Goal: Information Seeking & Learning: Learn about a topic

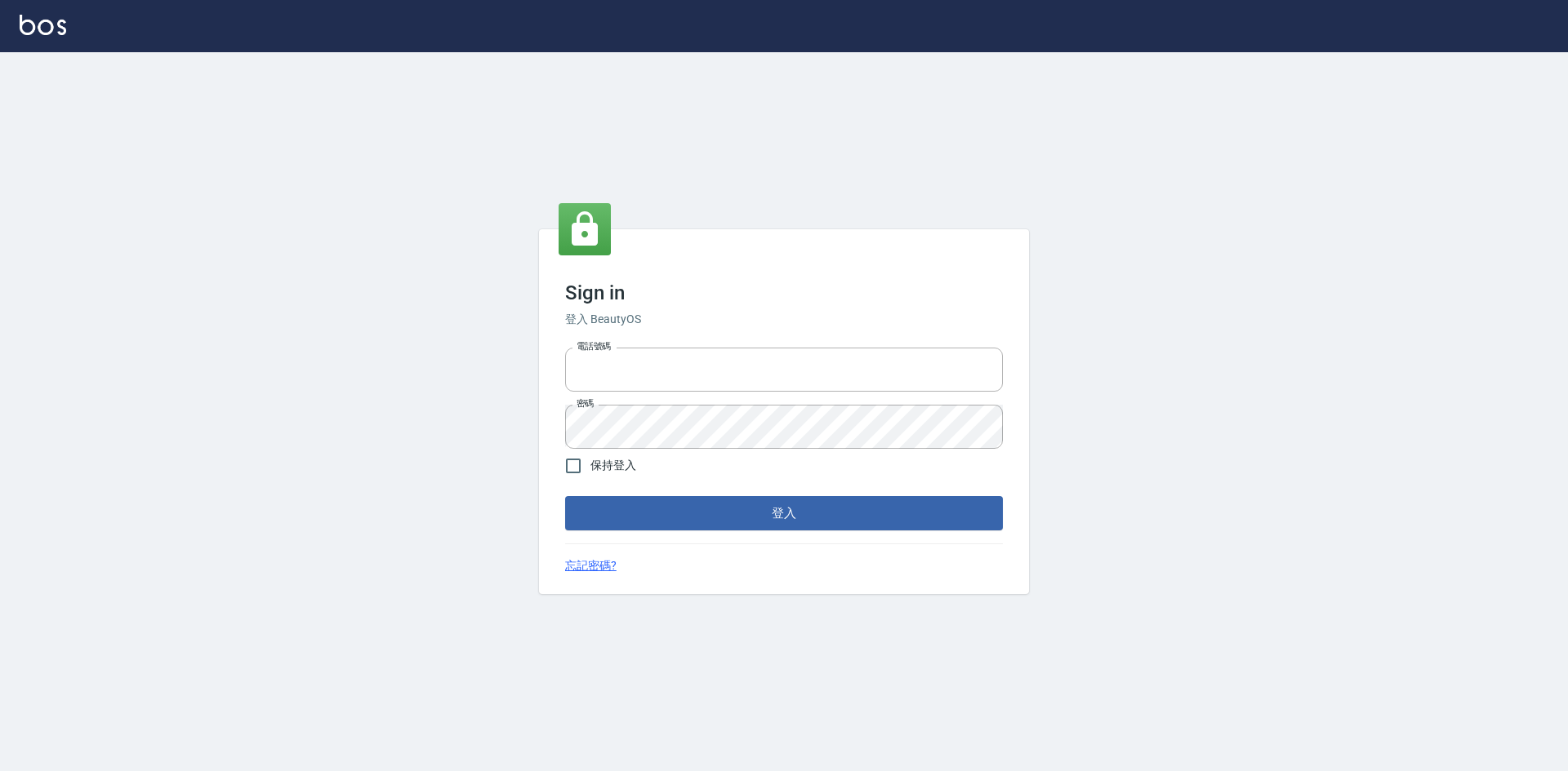
type input "0422211177"
click at [854, 524] on button "登入" at bounding box center [784, 513] width 438 height 34
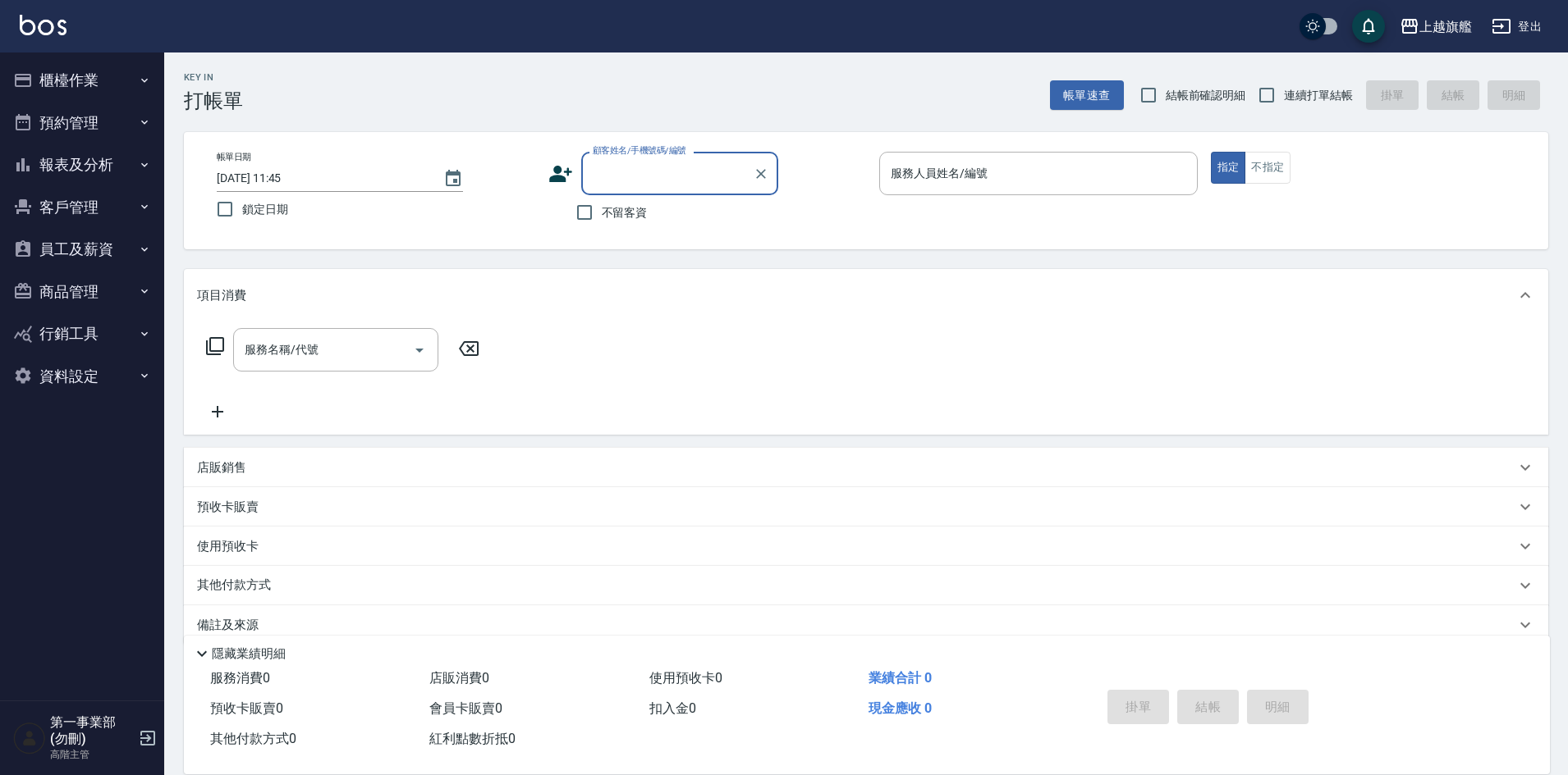
click at [451, 106] on div "Key In 打帳單 帳單速查 結帳前確認明細 連續打單結帳 掛單 結帳 明細" at bounding box center [856, 83] width 1383 height 60
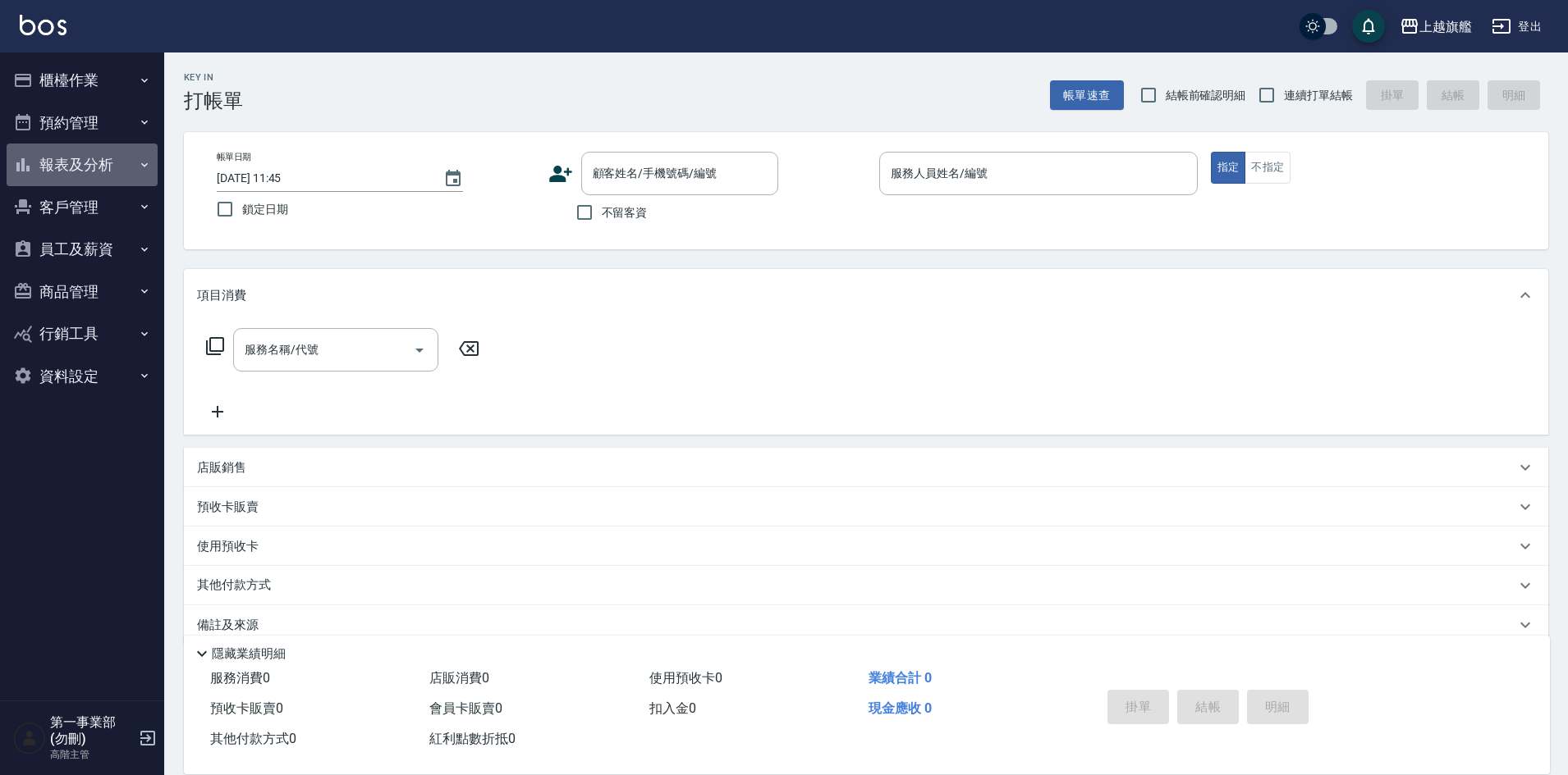
click at [46, 159] on button "報表及分析" at bounding box center [82, 165] width 151 height 43
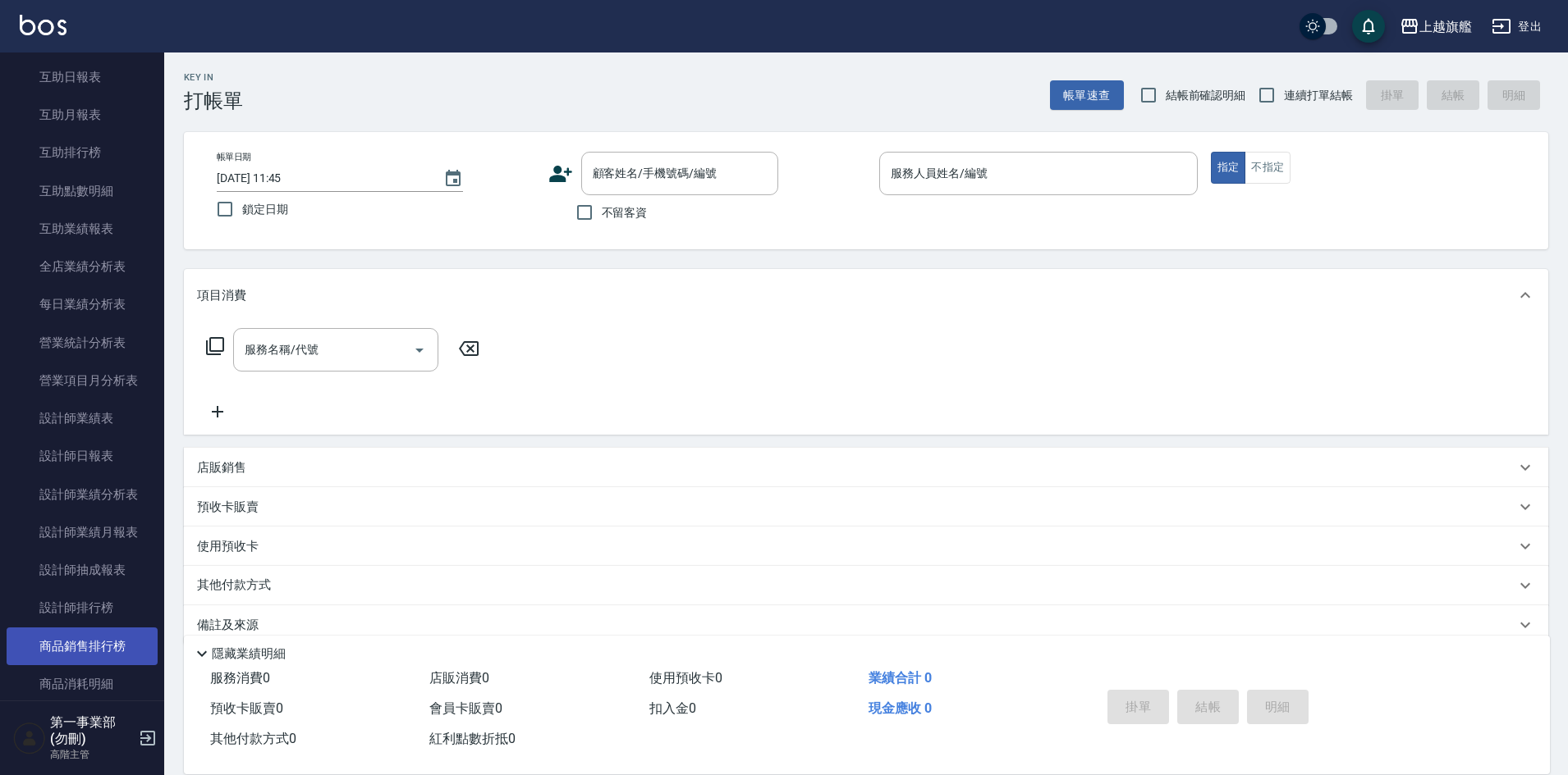
scroll to position [328, 0]
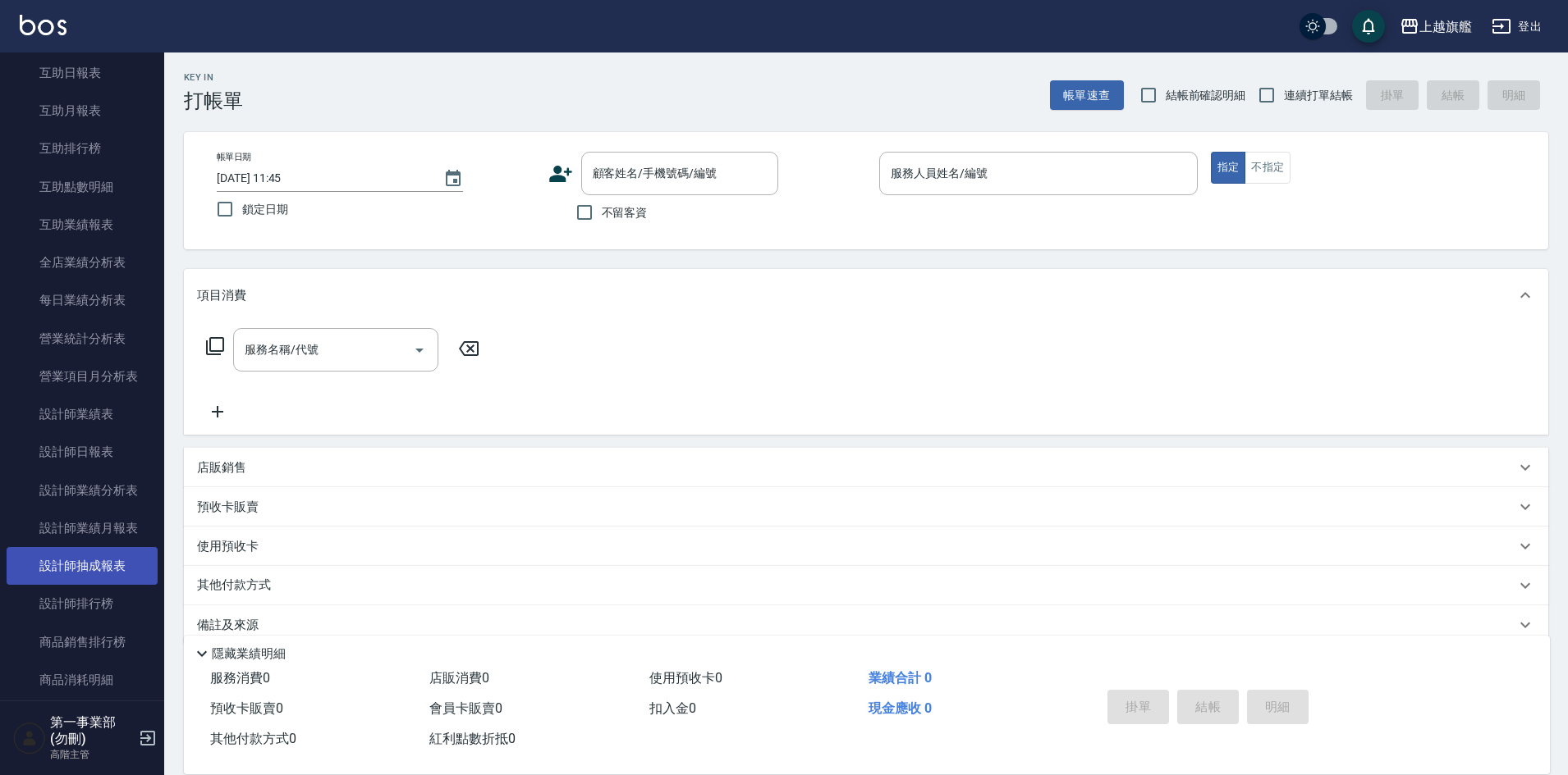
click at [100, 579] on link "設計師抽成報表" at bounding box center [82, 566] width 151 height 38
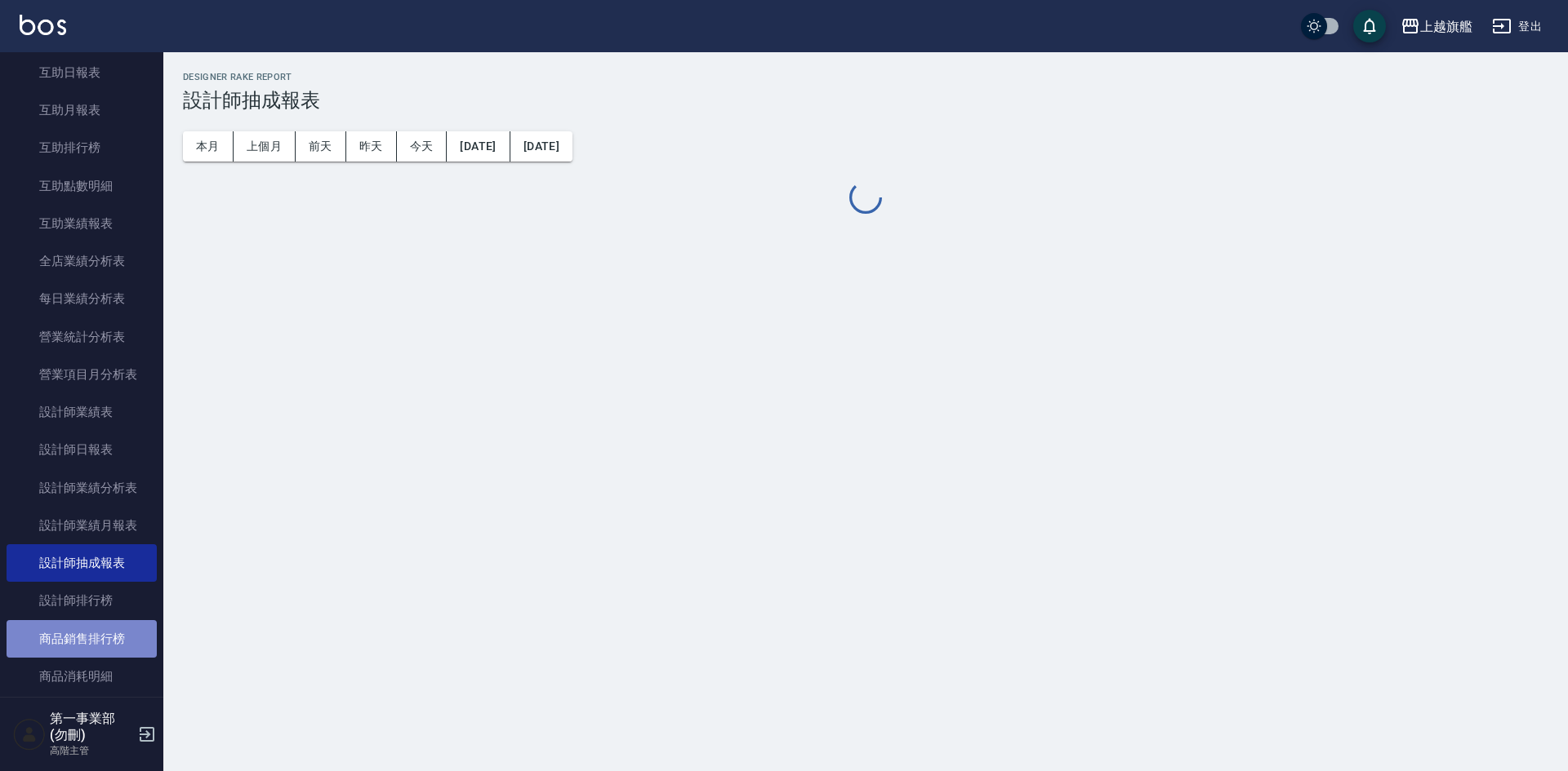
click at [100, 640] on link "商品銷售排行榜" at bounding box center [81, 639] width 150 height 38
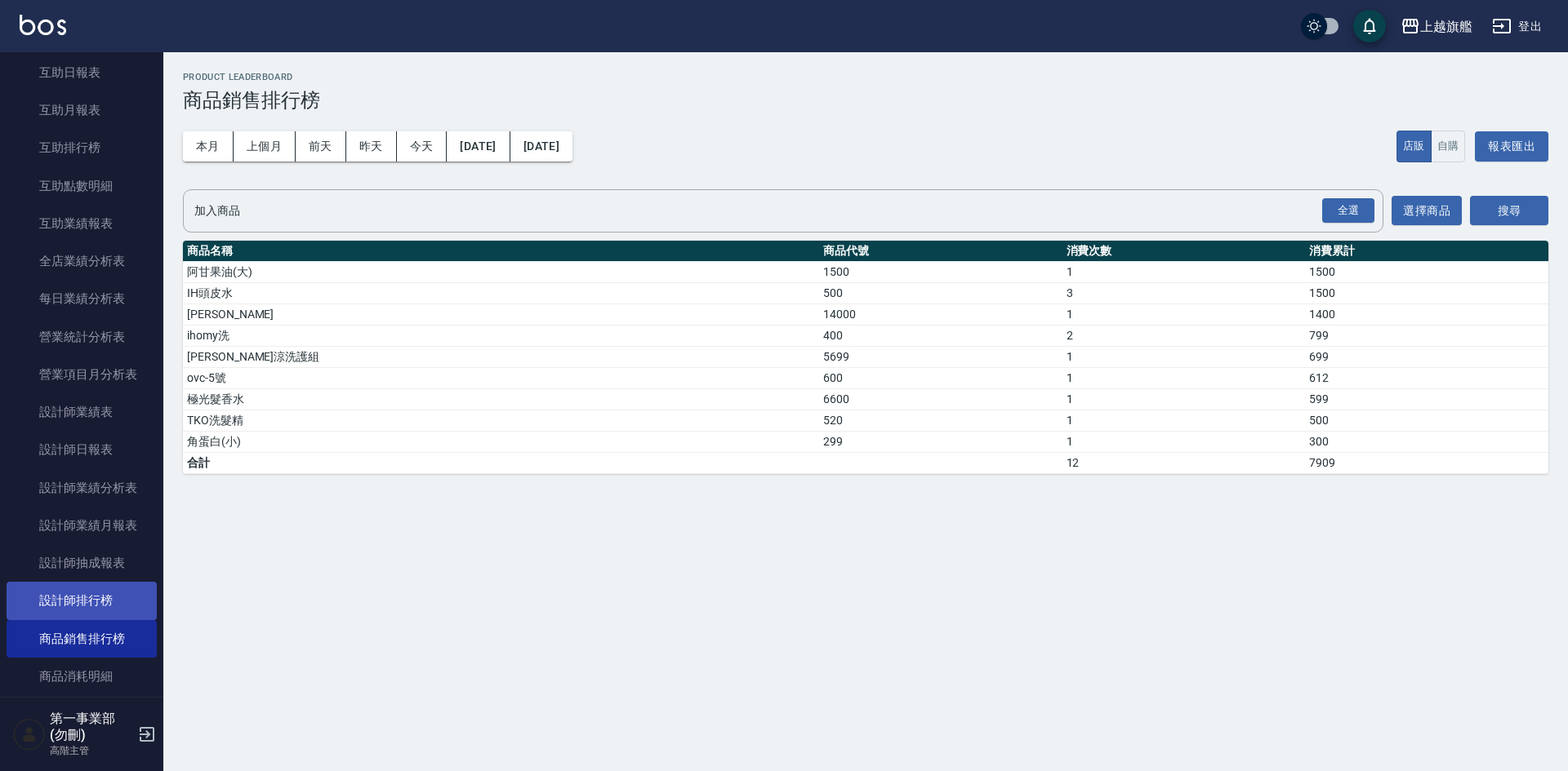
click at [116, 612] on link "設計師排行榜" at bounding box center [81, 600] width 150 height 38
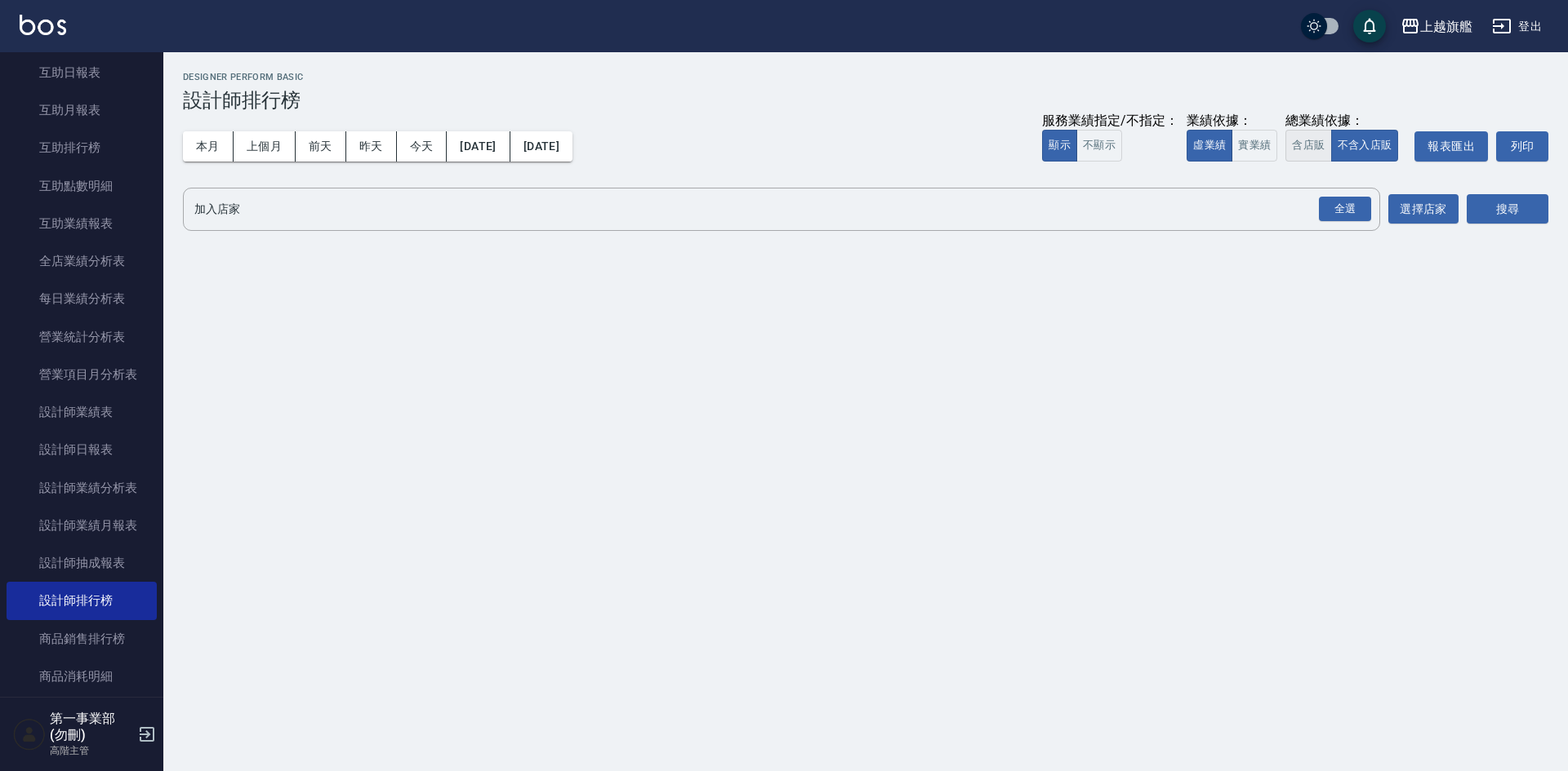
click at [1310, 151] on button "含店販" at bounding box center [1308, 145] width 45 height 32
click at [1332, 215] on div "全選" at bounding box center [1345, 210] width 52 height 25
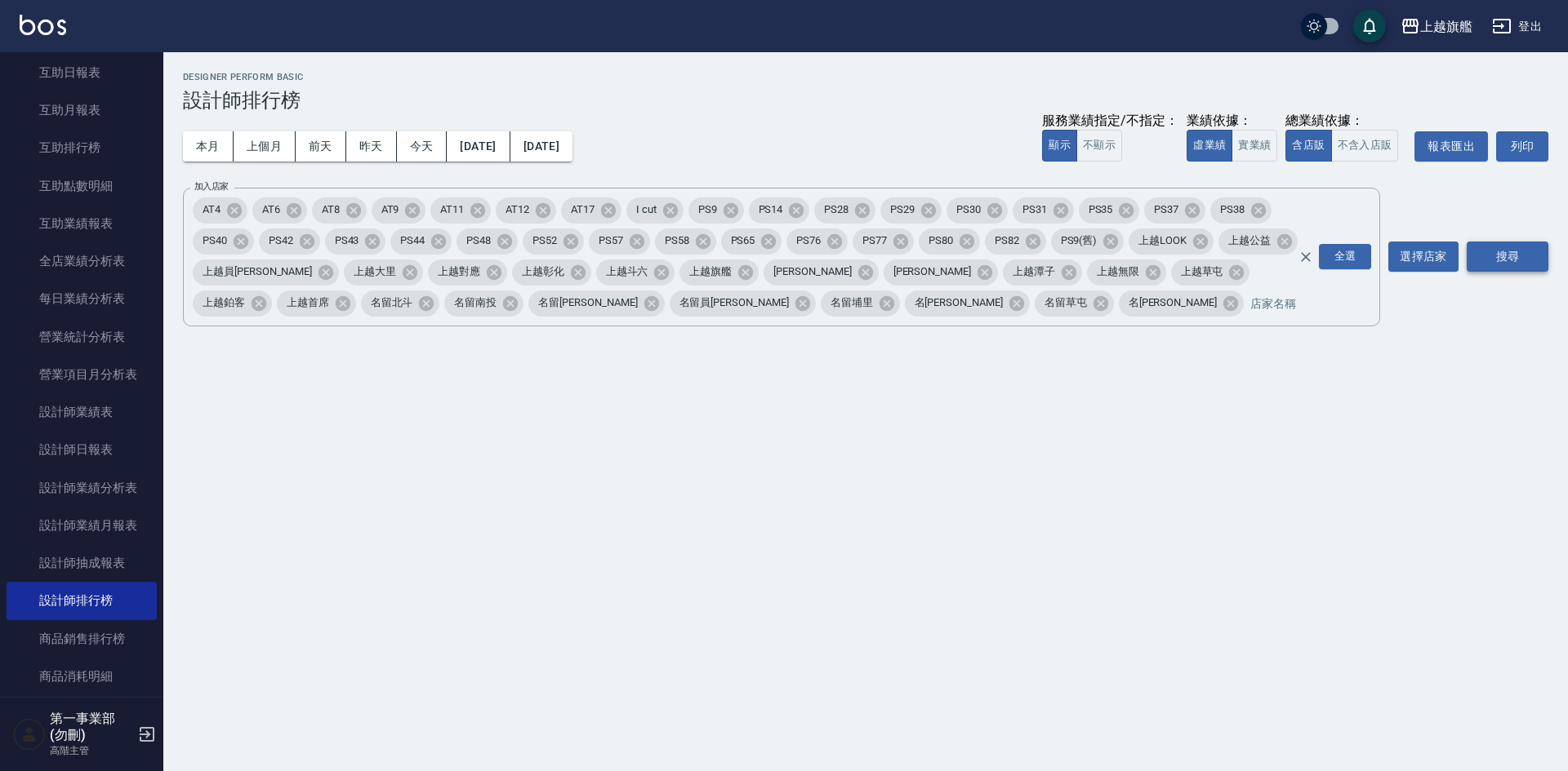
click at [1494, 258] on button "搜尋" at bounding box center [1507, 256] width 81 height 30
